Goal: Navigation & Orientation: Find specific page/section

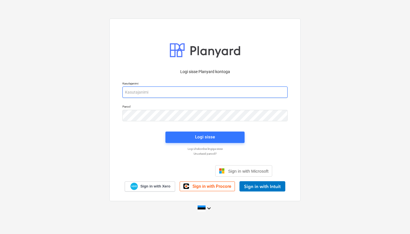
click at [197, 94] on input "email" at bounding box center [205, 91] width 165 height 11
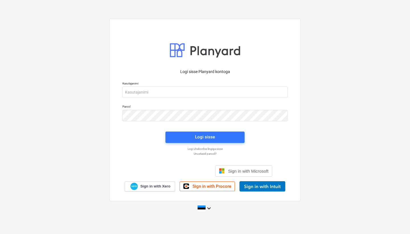
drag, startPoint x: 197, startPoint y: 94, endPoint x: 204, endPoint y: 107, distance: 14.2
click at [197, 94] on input "email" at bounding box center [205, 91] width 165 height 11
click at [189, 172] on div "Logi sisse Google’i kontoga. Avaneb uuel vahelehel" at bounding box center [174, 170] width 73 height 13
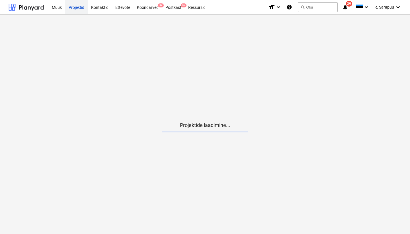
click at [84, 7] on div "Projektid" at bounding box center [76, 7] width 23 height 15
click at [60, 9] on div "Müük" at bounding box center [56, 7] width 17 height 15
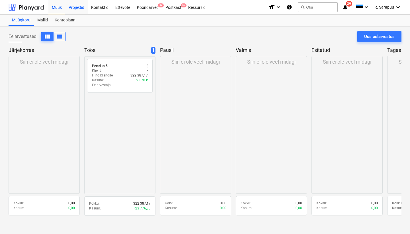
click at [70, 7] on div "Projektid" at bounding box center [76, 7] width 23 height 15
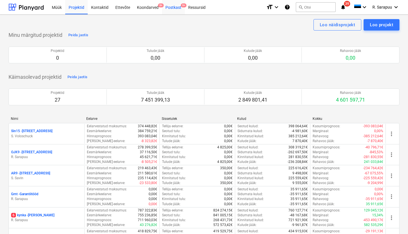
click at [181, 7] on span "9+" at bounding box center [184, 5] width 6 height 4
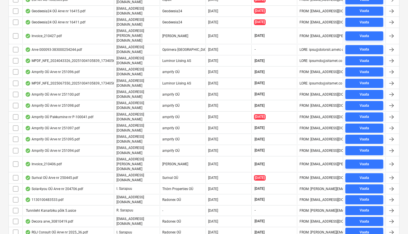
scroll to position [208, 0]
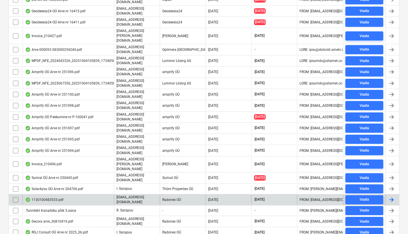
click at [58, 197] on div "1130100483533.pdf" at bounding box center [44, 199] width 38 height 5
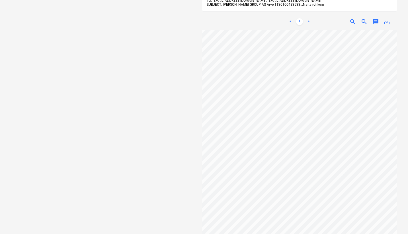
scroll to position [31, 62]
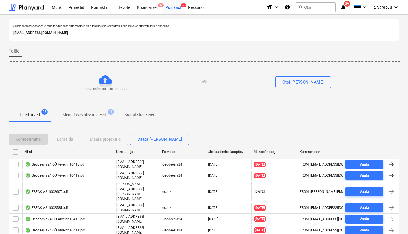
scroll to position [0, 0]
click at [78, 5] on div "Projektid" at bounding box center [76, 7] width 23 height 15
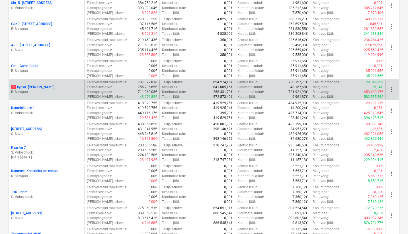
scroll to position [133, 0]
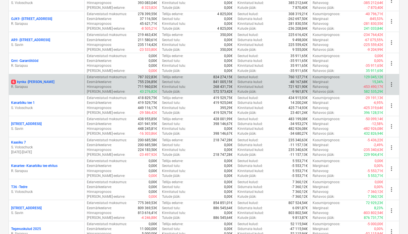
click at [33, 81] on p "6 kynka - [PERSON_NAME]" at bounding box center [32, 81] width 43 height 5
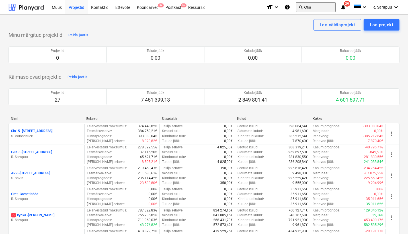
click at [309, 8] on button "search Otsi" at bounding box center [316, 7] width 40 height 10
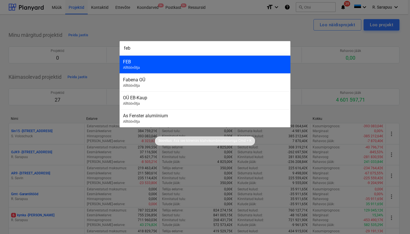
type input "feb"
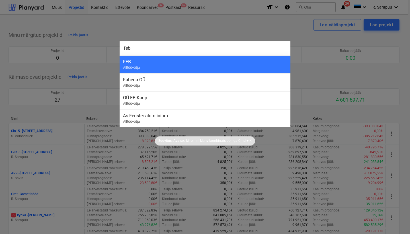
click at [120, 62] on div "FEB Alltöövõtja" at bounding box center [205, 64] width 171 height 18
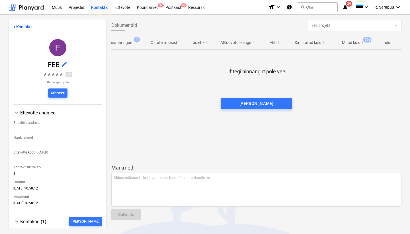
click at [345, 41] on p "Muud kulud" at bounding box center [352, 43] width 21 height 6
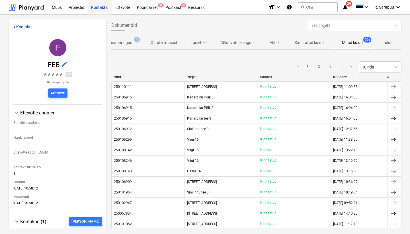
click at [93, 6] on div "Kontaktid" at bounding box center [100, 7] width 24 height 15
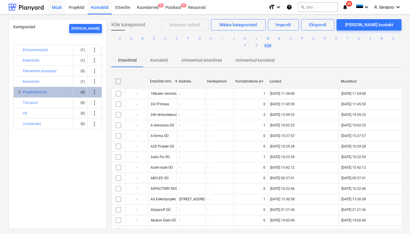
click at [59, 7] on div "Müük" at bounding box center [56, 7] width 17 height 15
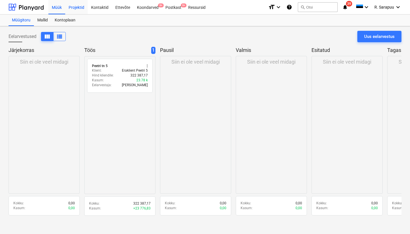
click at [74, 8] on div "Projektid" at bounding box center [76, 7] width 23 height 15
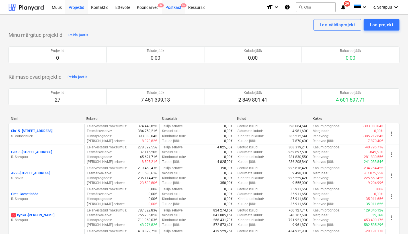
click at [174, 8] on div "Postkast 9+" at bounding box center [173, 7] width 23 height 15
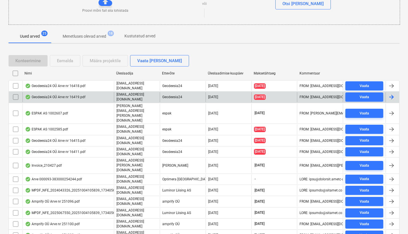
scroll to position [78, 0]
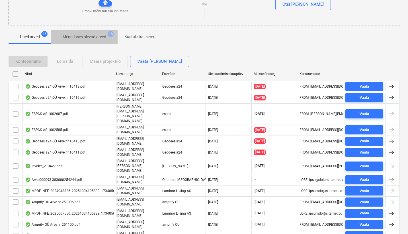
click at [103, 42] on button "Menetluses olevad arved 18" at bounding box center [84, 37] width 66 height 14
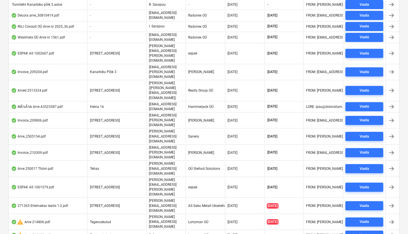
scroll to position [425, 0]
